Goal: Transaction & Acquisition: Book appointment/travel/reservation

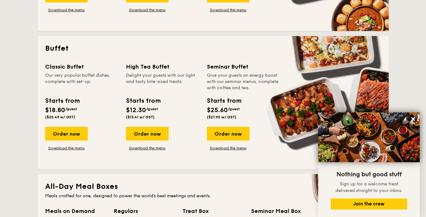
scroll to position [251, 0]
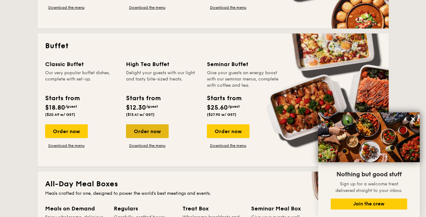
click at [142, 132] on div "Order now" at bounding box center [147, 131] width 43 height 14
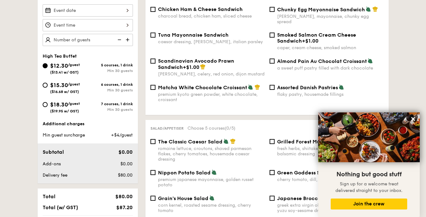
scroll to position [94, 0]
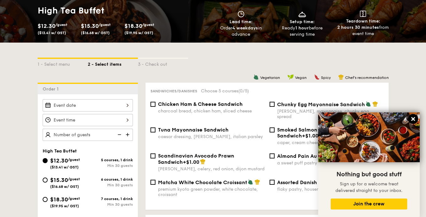
click at [411, 117] on icon at bounding box center [413, 119] width 6 height 6
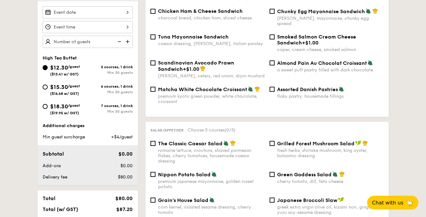
scroll to position [188, 0]
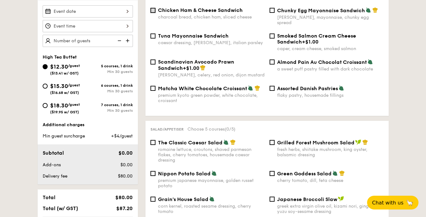
click at [153, 10] on input "Chicken Ham & Cheese Sandwich charcoal bread, chicken ham, sliced cheese" at bounding box center [152, 10] width 5 height 5
checkbox input "true"
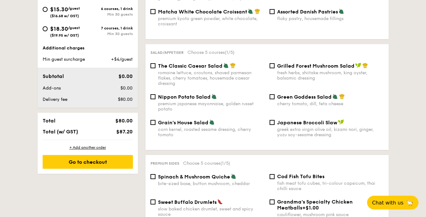
scroll to position [157, 0]
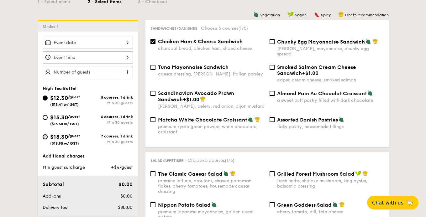
click at [45, 138] on input "$18.30 /guest ($19.95 w/ GST) 7 courses, 1 drink Min 30 guests" at bounding box center [45, 136] width 5 height 5
radio input "true"
checkbox input "false"
radio input "true"
click at [152, 41] on input "Chicken Ham & Cheese Sandwich charcoal bread, chicken ham, sliced cheese" at bounding box center [152, 41] width 5 height 5
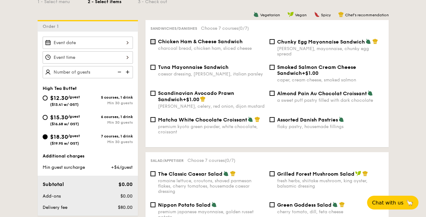
checkbox input "true"
click at [273, 43] on input "Chunky Egg Mayonnaise Sandwich dijon mustard, mayonnaise, chunky egg spread" at bounding box center [272, 41] width 5 height 5
checkbox input "true"
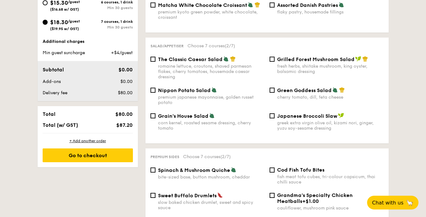
scroll to position [282, 0]
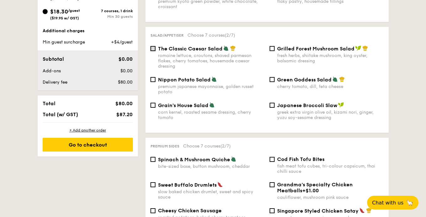
click at [153, 46] on input "The Classic Caesar Salad romaine lettuce, croutons, shaved parmesan flakes, che…" at bounding box center [152, 48] width 5 height 5
checkbox input "true"
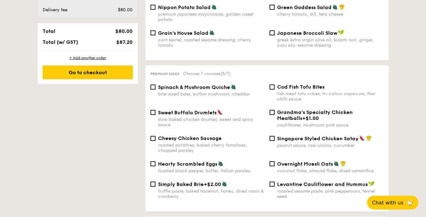
scroll to position [376, 0]
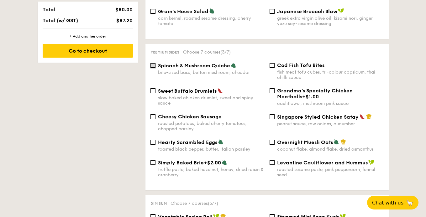
click at [152, 63] on input "Spinach & Mushroom Quiche bite-sized base, button mushroom, cheddar" at bounding box center [152, 65] width 5 height 5
checkbox input "true"
click at [152, 88] on input "Sweet Buffalo Drumlets slow baked chicken drumlet, sweet and spicy sauce" at bounding box center [152, 90] width 5 height 5
checkbox input "true"
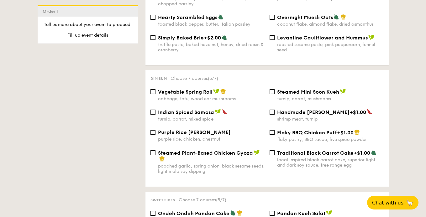
scroll to position [502, 0]
click at [153, 89] on input "Vegetable Spring Roll cabbage, tofu, wood ear mushrooms" at bounding box center [152, 91] width 5 height 5
checkbox input "true"
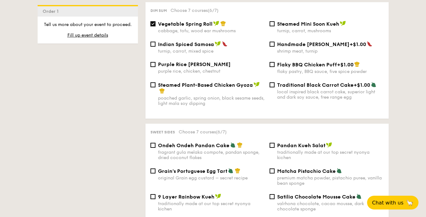
scroll to position [658, 0]
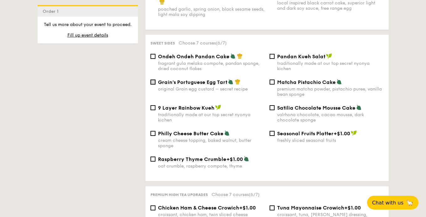
click at [153, 80] on input "Grain's Portuguese Egg Tart original Grain egg custard – secret recipe" at bounding box center [152, 82] width 5 height 5
checkbox input "true"
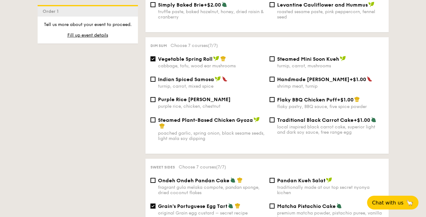
scroll to position [533, 0]
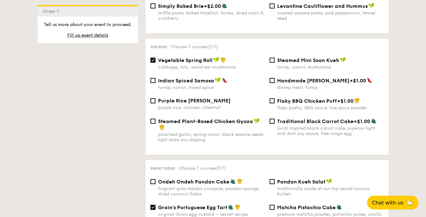
click at [153, 57] on div "Vegetable Spring Roll cabbage, tofu, wood ear mushrooms" at bounding box center [207, 63] width 119 height 13
click at [152, 57] on div "Vegetable Spring Roll cabbage, tofu, wood ear mushrooms" at bounding box center [207, 63] width 119 height 13
click at [152, 58] on input "Vegetable Spring Roll cabbage, tofu, wood ear mushrooms" at bounding box center [152, 60] width 5 height 5
checkbox input "false"
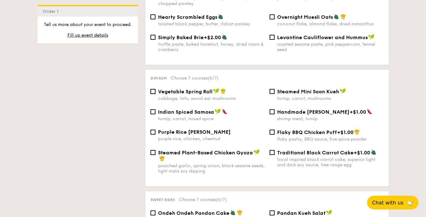
scroll to position [658, 0]
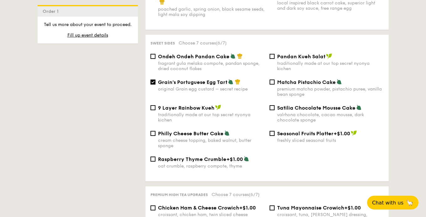
click at [336, 112] on div "valrhona chocolate, cacao mousse, dark chocolate sponge" at bounding box center [330, 117] width 107 height 11
click at [275, 109] on input "Satilia Chocolate Mousse Cake valrhona chocolate, cacao mousse, dark chocolate …" at bounding box center [272, 107] width 5 height 5
checkbox input "true"
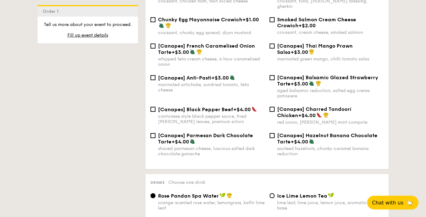
scroll to position [940, 0]
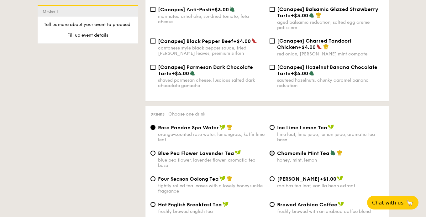
click at [272, 151] on input "Chamomile Mint Tea honey, mint, lemon" at bounding box center [272, 153] width 5 height 5
radio input "true"
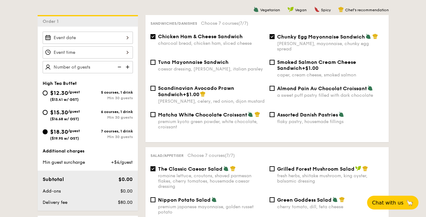
scroll to position [157, 0]
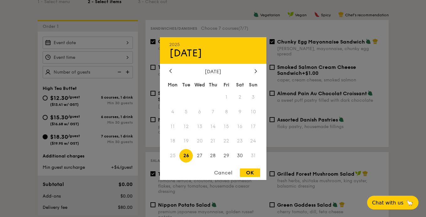
click at [129, 42] on div "2025 Aug 26 August 2025 Mon Tue Wed Thu Fri Sat Sun 1 2 3 4 5 6 7 8 9 10 11 12 …" at bounding box center [88, 43] width 90 height 12
click at [255, 71] on icon at bounding box center [256, 71] width 3 height 4
click at [211, 140] on span "25" at bounding box center [212, 140] width 13 height 13
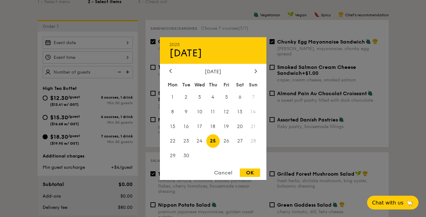
click at [250, 173] on div "OK" at bounding box center [250, 173] width 20 height 8
type input "Sep 25, 2025"
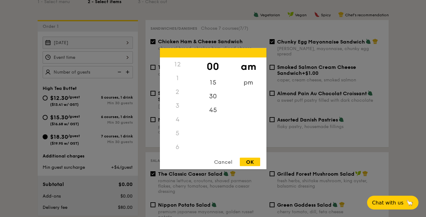
click at [127, 57] on div "12 1 2 3 4 5 6 7 8 9 10 11 00 15 30 45 am pm Cancel OK" at bounding box center [88, 57] width 90 height 12
click at [245, 87] on div "pm" at bounding box center [248, 85] width 35 height 18
drag, startPoint x: 178, startPoint y: 95, endPoint x: 177, endPoint y: 120, distance: 24.8
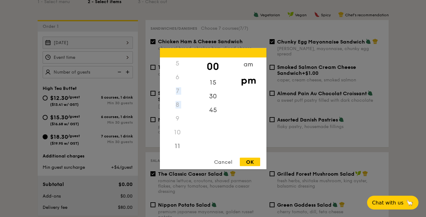
click at [177, 120] on div "12 1 2 3 4 5 6 7 8 9 10 11" at bounding box center [177, 105] width 35 height 96
click at [178, 124] on div "4" at bounding box center [177, 122] width 35 height 18
click at [251, 162] on div "OK" at bounding box center [250, 162] width 20 height 8
type input "4:00PM"
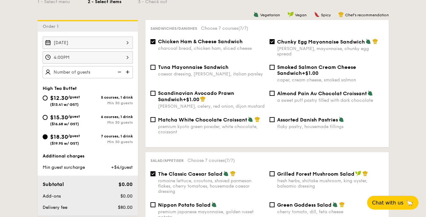
click at [126, 73] on img at bounding box center [127, 72] width 9 height 12
click at [130, 71] on img at bounding box center [127, 72] width 9 height 12
click at [129, 71] on img at bounding box center [127, 72] width 9 height 12
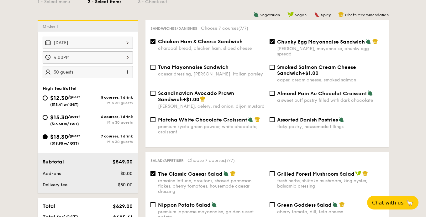
click at [129, 71] on img at bounding box center [127, 72] width 9 height 12
click at [119, 74] on img at bounding box center [118, 72] width 9 height 12
type input "30 guests"
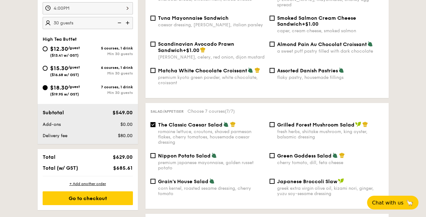
scroll to position [313, 0]
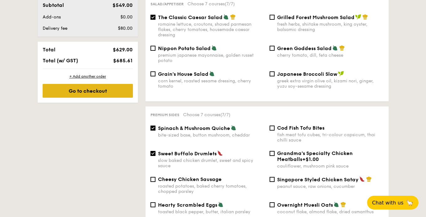
click at [113, 90] on div "Go to checkout" at bounding box center [88, 91] width 90 height 14
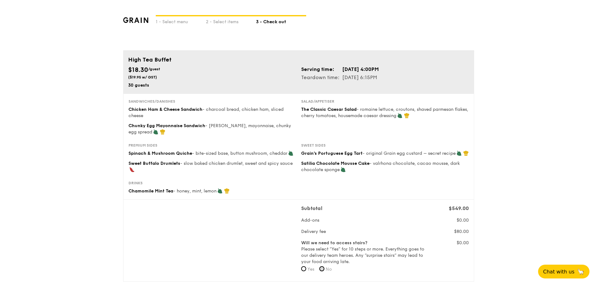
click at [322, 217] on input "No" at bounding box center [321, 268] width 5 height 5
radio input "true"
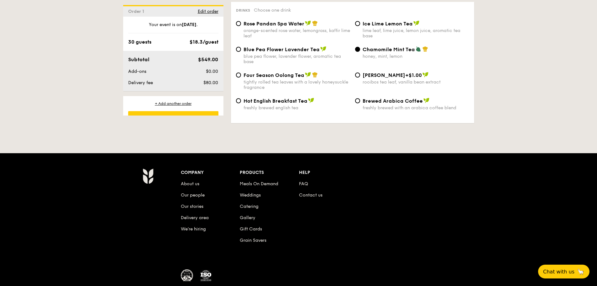
scroll to position [1075, 0]
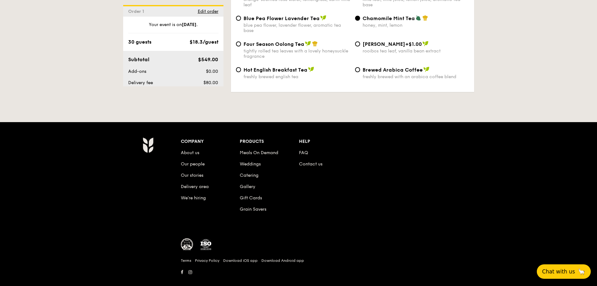
click at [426, 217] on span "Chat with us" at bounding box center [558, 271] width 33 height 6
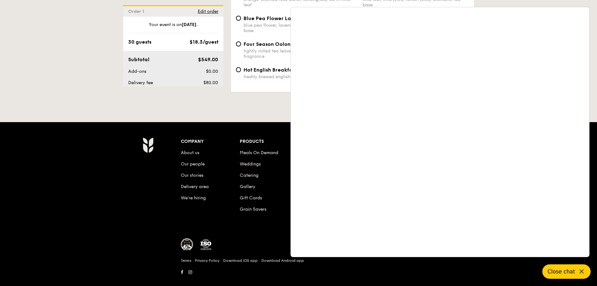
click at [426, 217] on span "Close chat" at bounding box center [562, 271] width 28 height 6
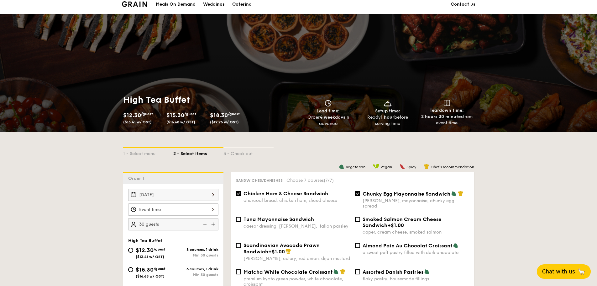
scroll to position [0, 0]
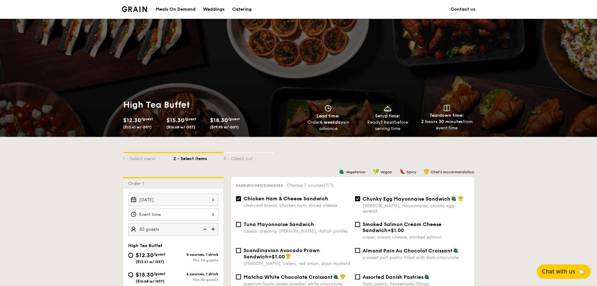
click at [132, 8] on img at bounding box center [134, 9] width 25 height 6
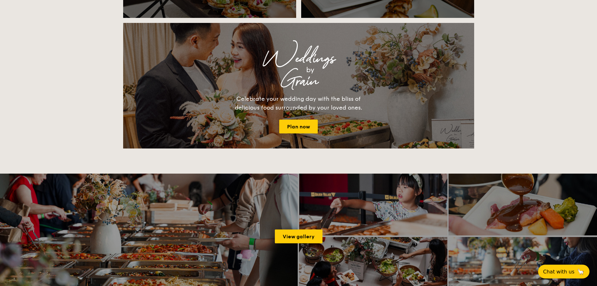
scroll to position [815, 0]
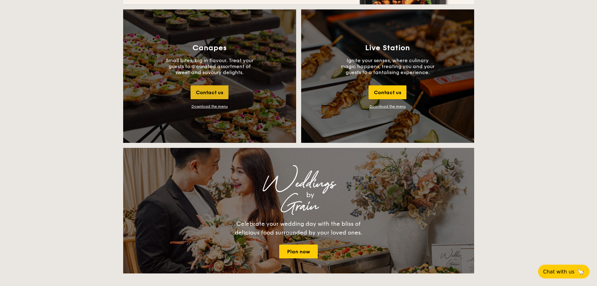
click at [214, 91] on div "Contact us" at bounding box center [210, 92] width 38 height 14
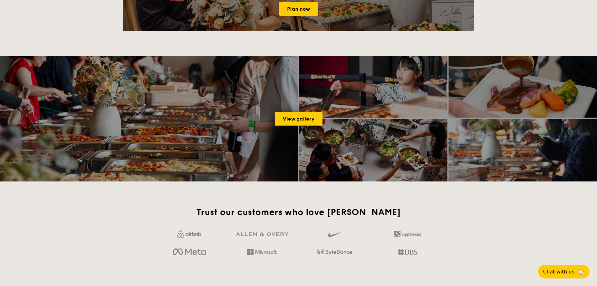
scroll to position [712, 0]
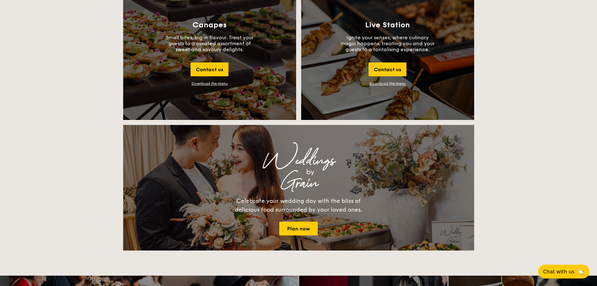
click at [213, 84] on div "Download the menu" at bounding box center [210, 83] width 36 height 4
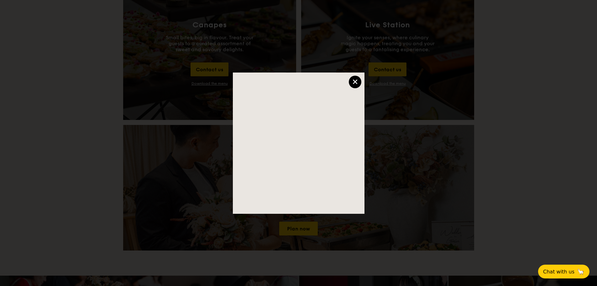
click at [351, 81] on div "×" at bounding box center [355, 82] width 13 height 13
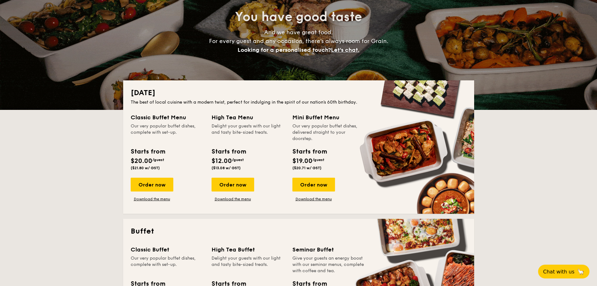
scroll to position [0, 0]
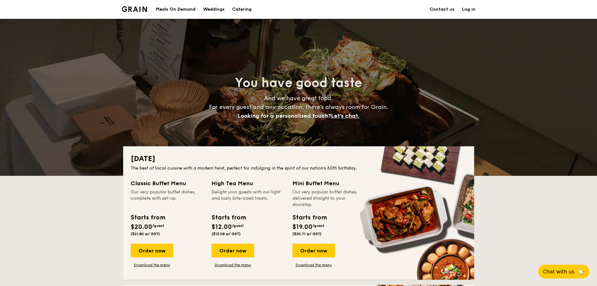
click at [245, 8] on h1 "Catering" at bounding box center [241, 9] width 19 height 19
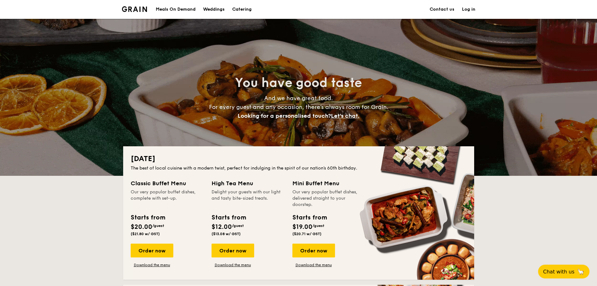
click at [432, 9] on link "Contact us" at bounding box center [442, 9] width 25 height 19
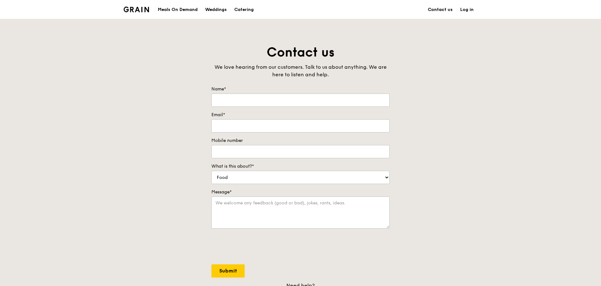
click at [440, 7] on link "Contact us" at bounding box center [440, 9] width 32 height 19
click at [137, 9] on img at bounding box center [135, 10] width 25 height 6
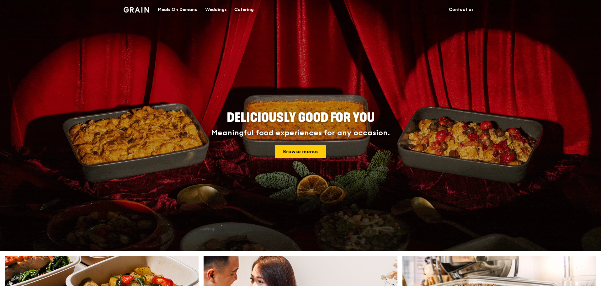
click at [242, 12] on div "Catering" at bounding box center [243, 9] width 19 height 19
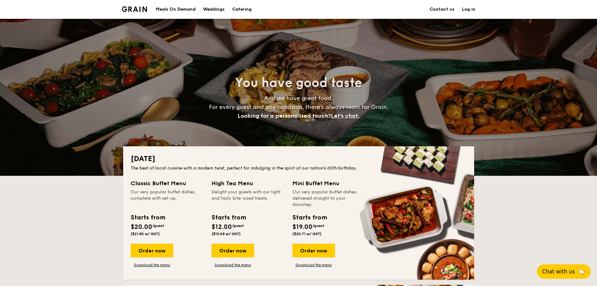
click at [558, 269] on span "Chat with us" at bounding box center [558, 271] width 33 height 6
